Goal: Download file/media

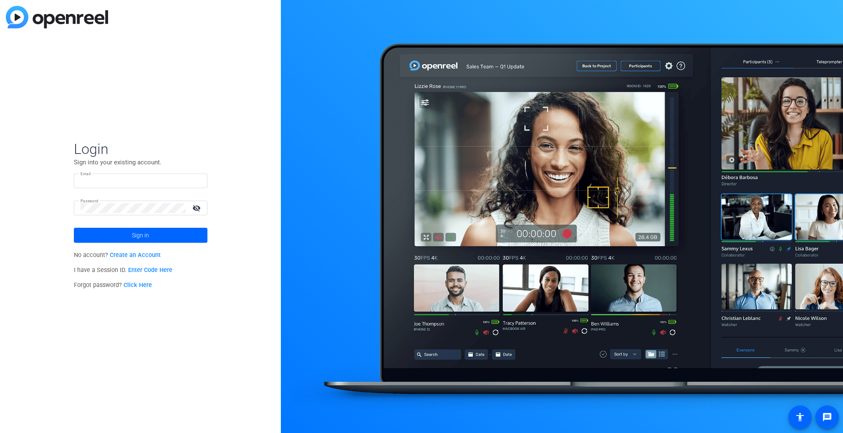
type input "[EMAIL_ADDRESS][DOMAIN_NAME]"
drag, startPoint x: 209, startPoint y: 121, endPoint x: 184, endPoint y: 219, distance: 101.7
click at [209, 121] on div "Login Sign into your existing account. Email [EMAIL_ADDRESS][DOMAIN_NAME] Passw…" at bounding box center [140, 216] width 281 height 433
click at [177, 235] on span at bounding box center [141, 235] width 134 height 20
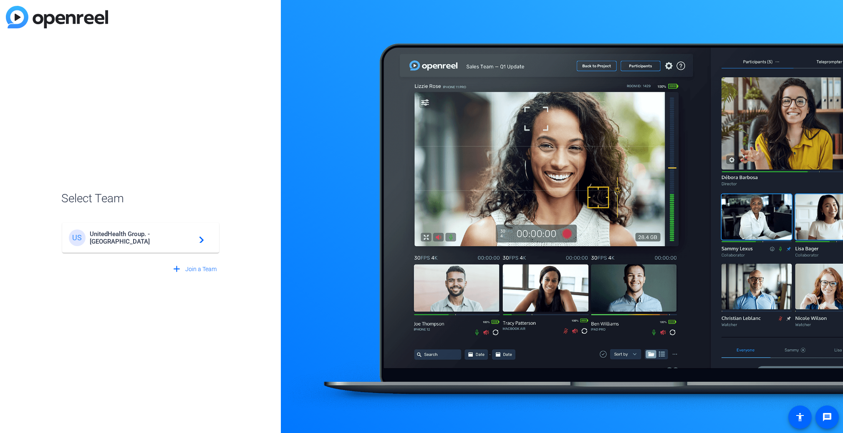
click at [163, 244] on div "US UnitedHealth Group. - Tilt Studios navigate_next" at bounding box center [141, 238] width 144 height 17
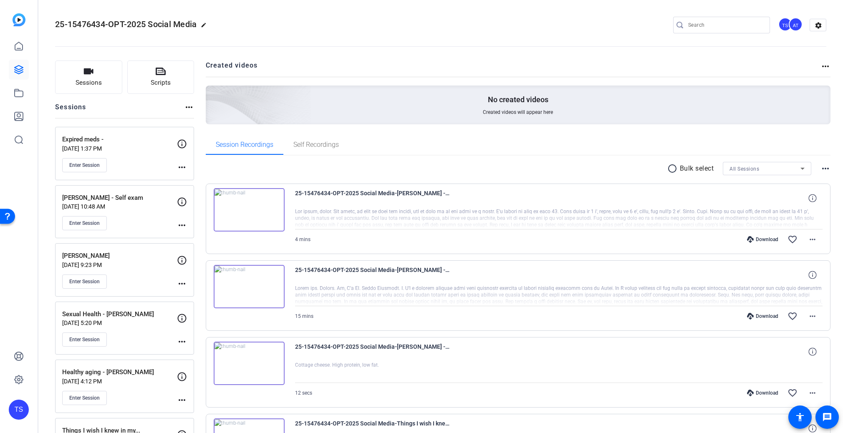
click at [693, 26] on input "Search" at bounding box center [726, 25] width 75 height 10
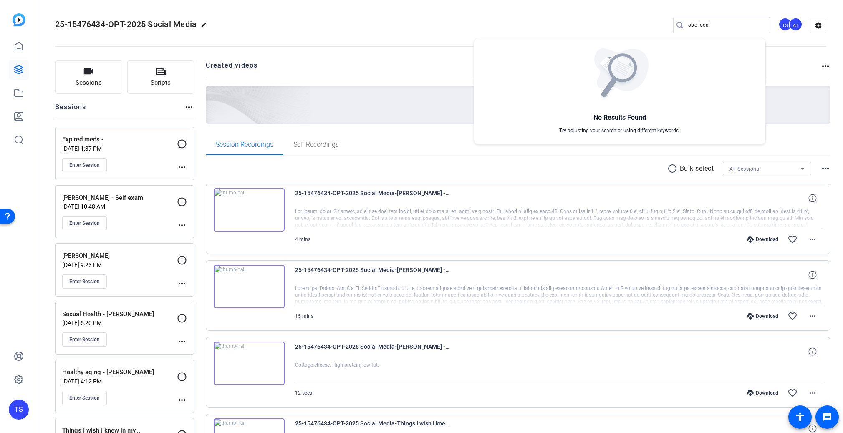
drag, startPoint x: 717, startPoint y: 23, endPoint x: 573, endPoint y: 22, distance: 143.6
click at [573, 22] on div at bounding box center [421, 216] width 843 height 433
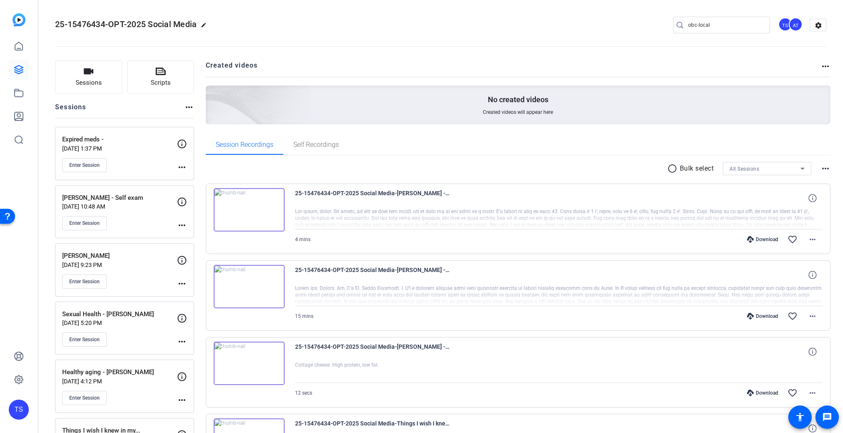
click at [700, 28] on input "obc-local" at bounding box center [726, 25] width 75 height 10
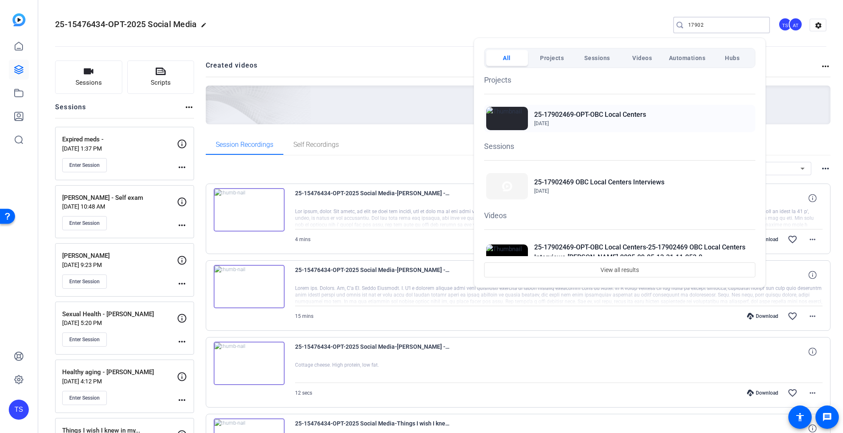
type input "17902"
click at [610, 120] on span "[DATE]" at bounding box center [590, 124] width 112 height 8
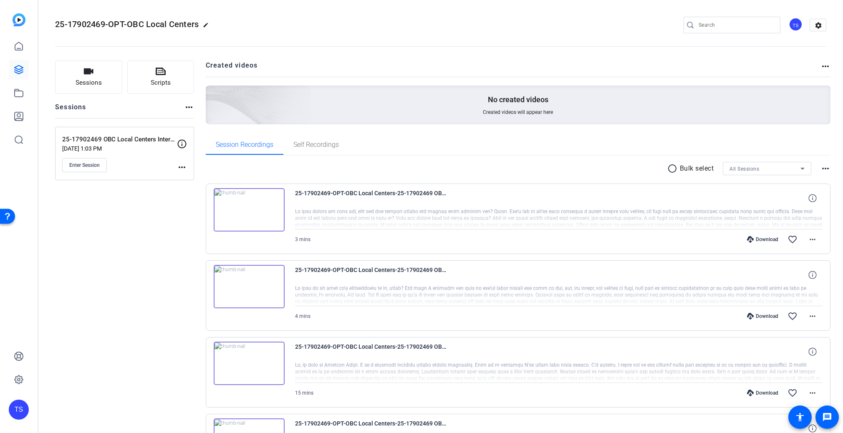
click at [444, 165] on div "radio_button_unchecked Bulk select All Sessions more_horiz" at bounding box center [518, 168] width 625 height 13
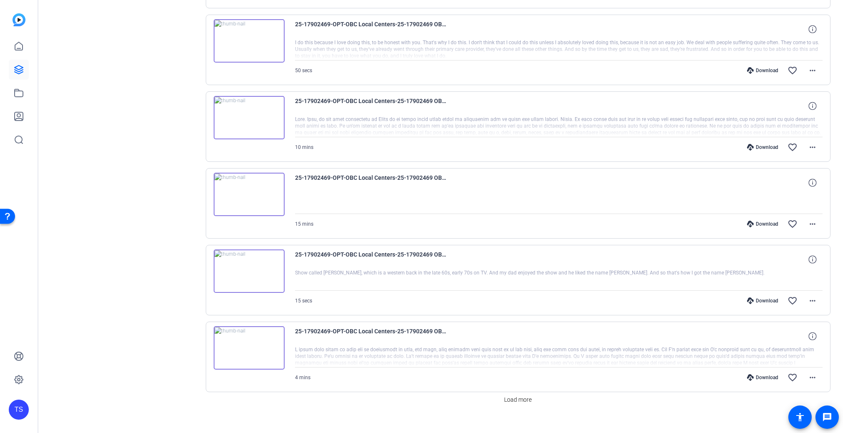
scroll to position [562, 0]
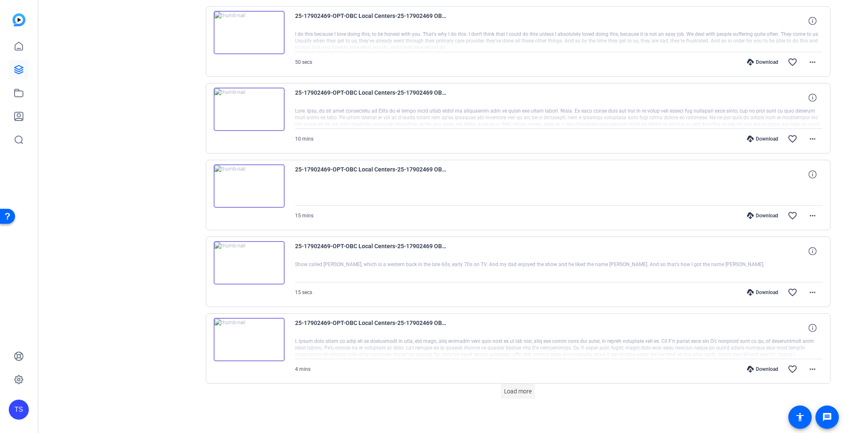
click at [518, 387] on span "Load more" at bounding box center [518, 391] width 28 height 9
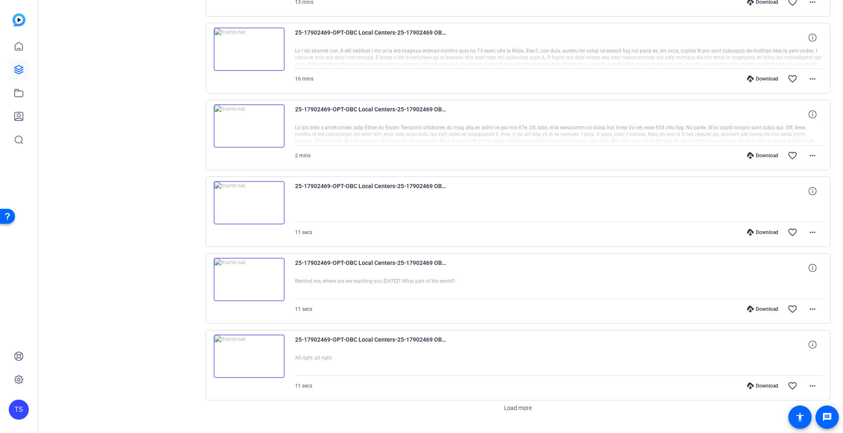
scroll to position [1328, 0]
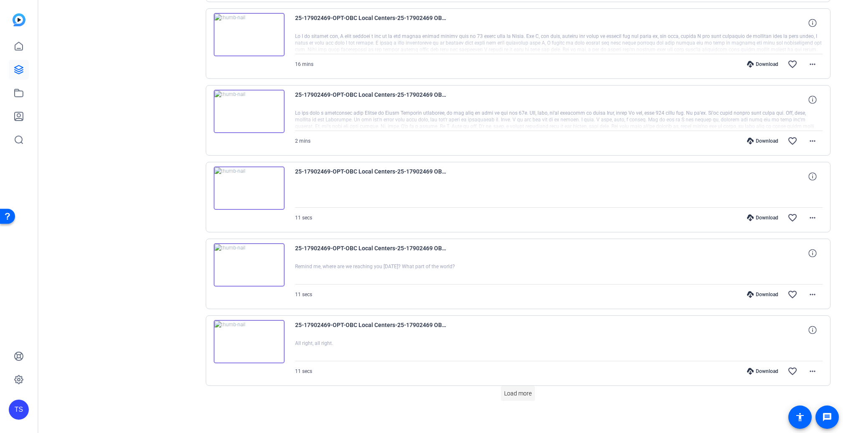
click at [506, 390] on span "Load more" at bounding box center [518, 394] width 28 height 9
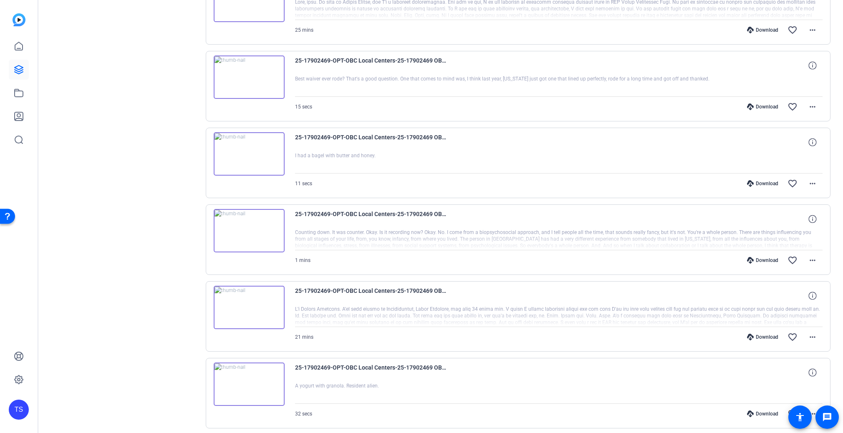
scroll to position [2079, 0]
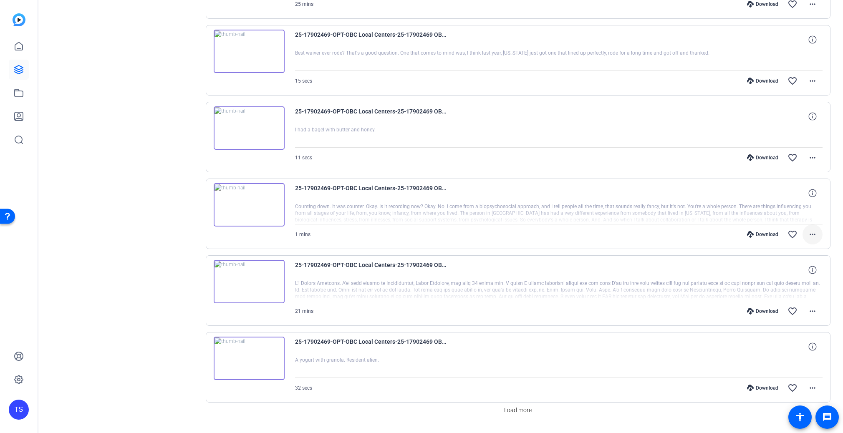
click at [803, 230] on span at bounding box center [813, 235] width 20 height 20
click at [782, 267] on span "Download MP4" at bounding box center [787, 266] width 50 height 10
click at [812, 306] on mat-icon "more_horiz" at bounding box center [813, 311] width 10 height 10
click at [783, 339] on span "Download MP4" at bounding box center [787, 342] width 50 height 10
click at [810, 378] on span at bounding box center [813, 388] width 20 height 20
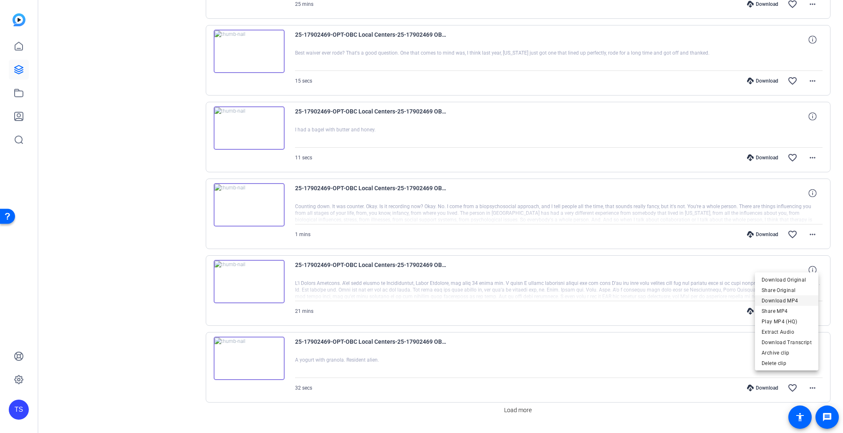
click at [775, 298] on span "Download MP4" at bounding box center [787, 301] width 50 height 10
click at [524, 406] on span "Load more" at bounding box center [518, 410] width 28 height 9
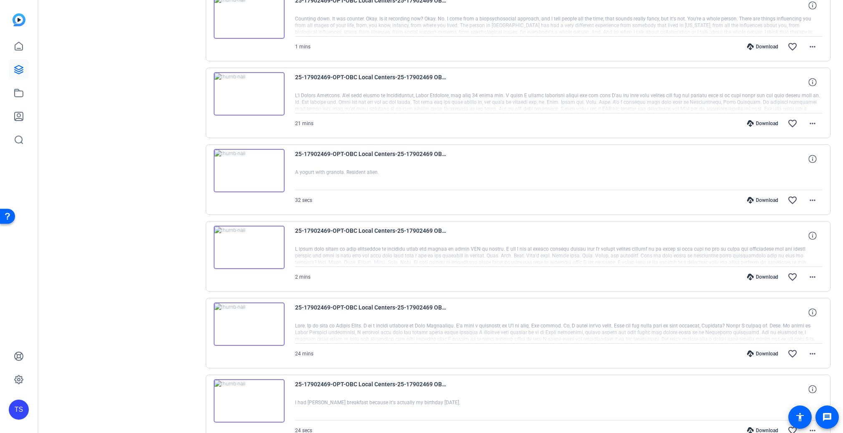
scroll to position [2288, 0]
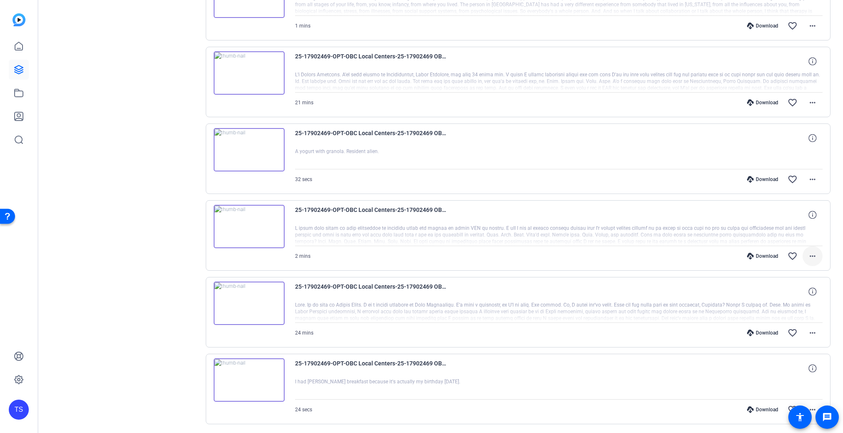
click at [808, 251] on mat-icon "more_horiz" at bounding box center [813, 256] width 10 height 10
click at [777, 286] on span "Download MP4" at bounding box center [787, 287] width 50 height 10
click at [812, 328] on mat-icon "more_horiz" at bounding box center [813, 333] width 10 height 10
click at [787, 362] on span "Download MP4" at bounding box center [787, 363] width 50 height 10
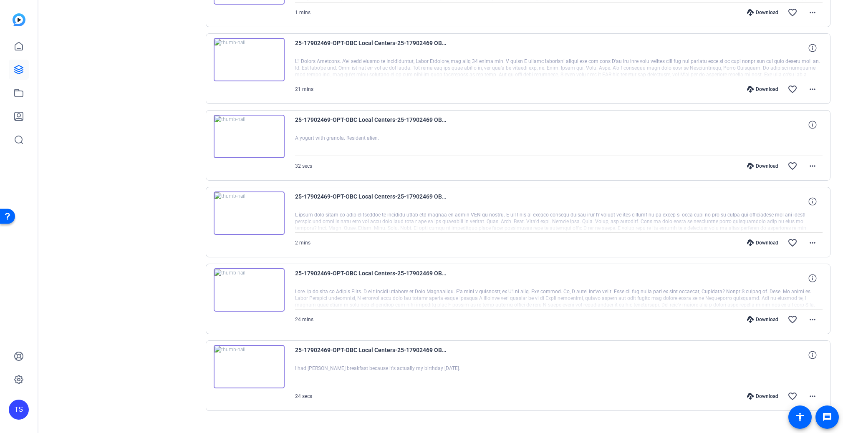
scroll to position [2308, 0]
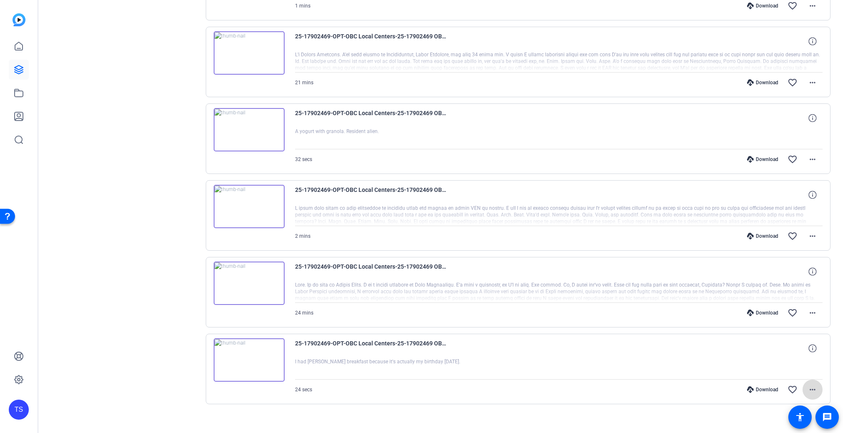
click at [808, 385] on mat-icon "more_horiz" at bounding box center [813, 390] width 10 height 10
click at [774, 301] on span "Download MP4" at bounding box center [787, 301] width 50 height 10
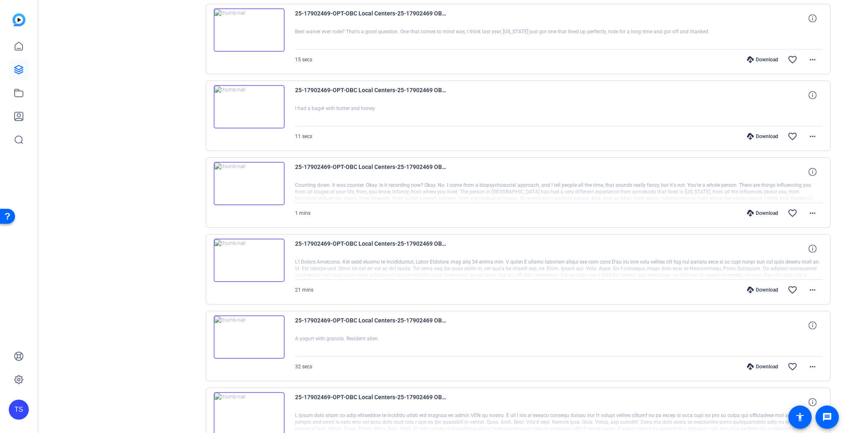
scroll to position [2099, 0]
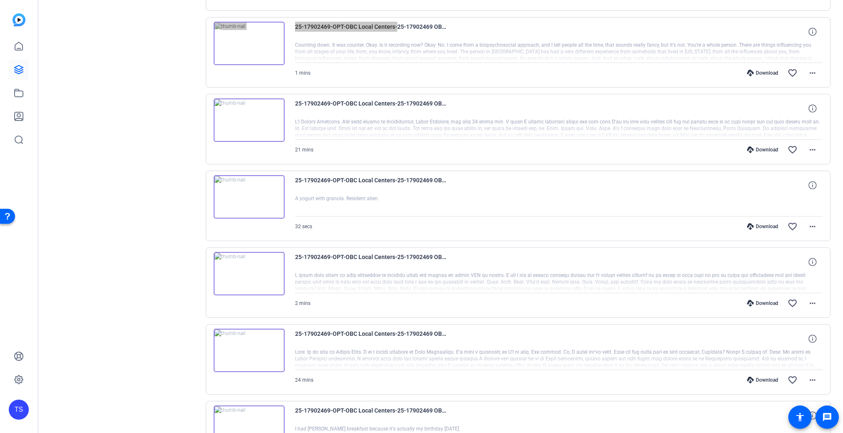
scroll to position [2308, 0]
